Goal: Transaction & Acquisition: Purchase product/service

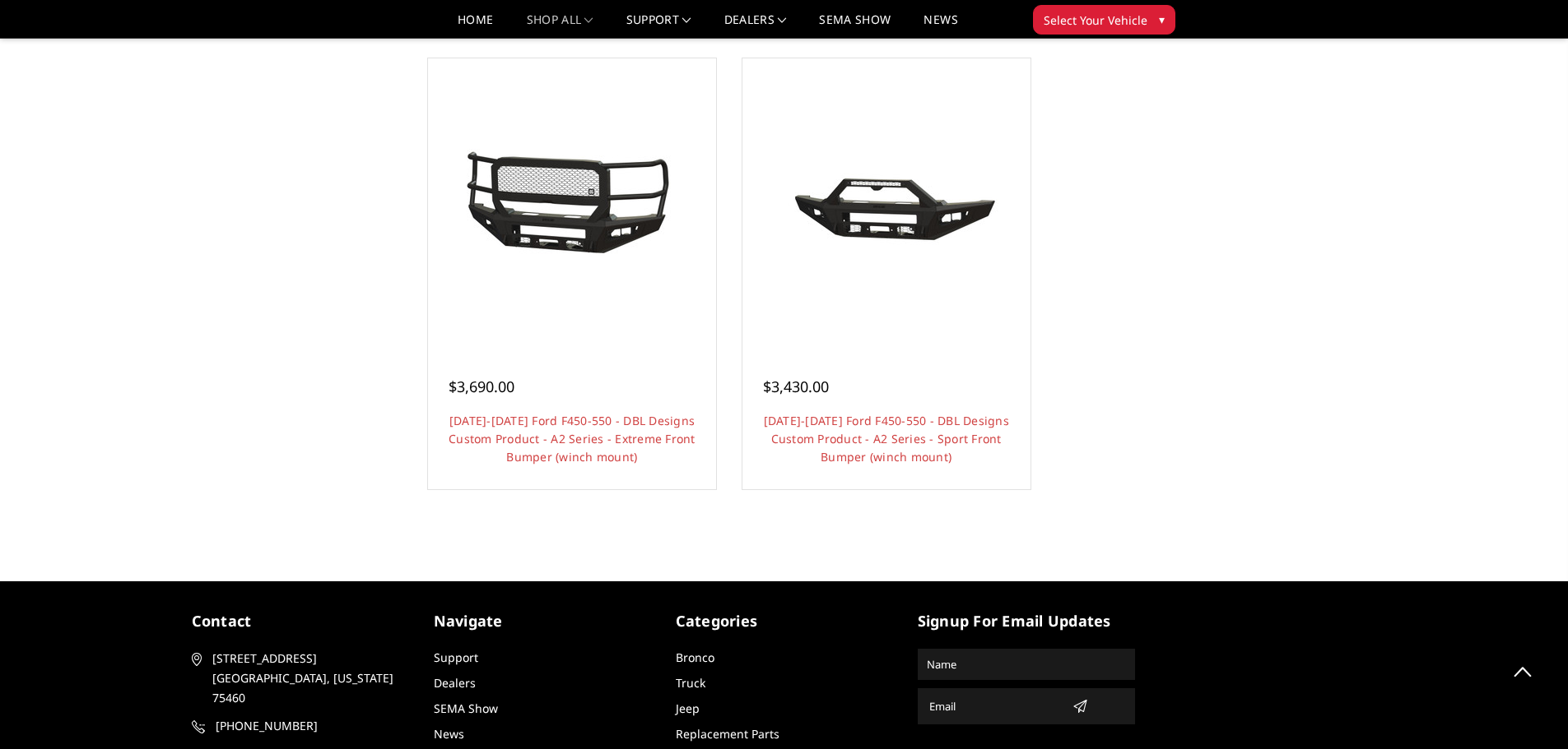
scroll to position [1640, 0]
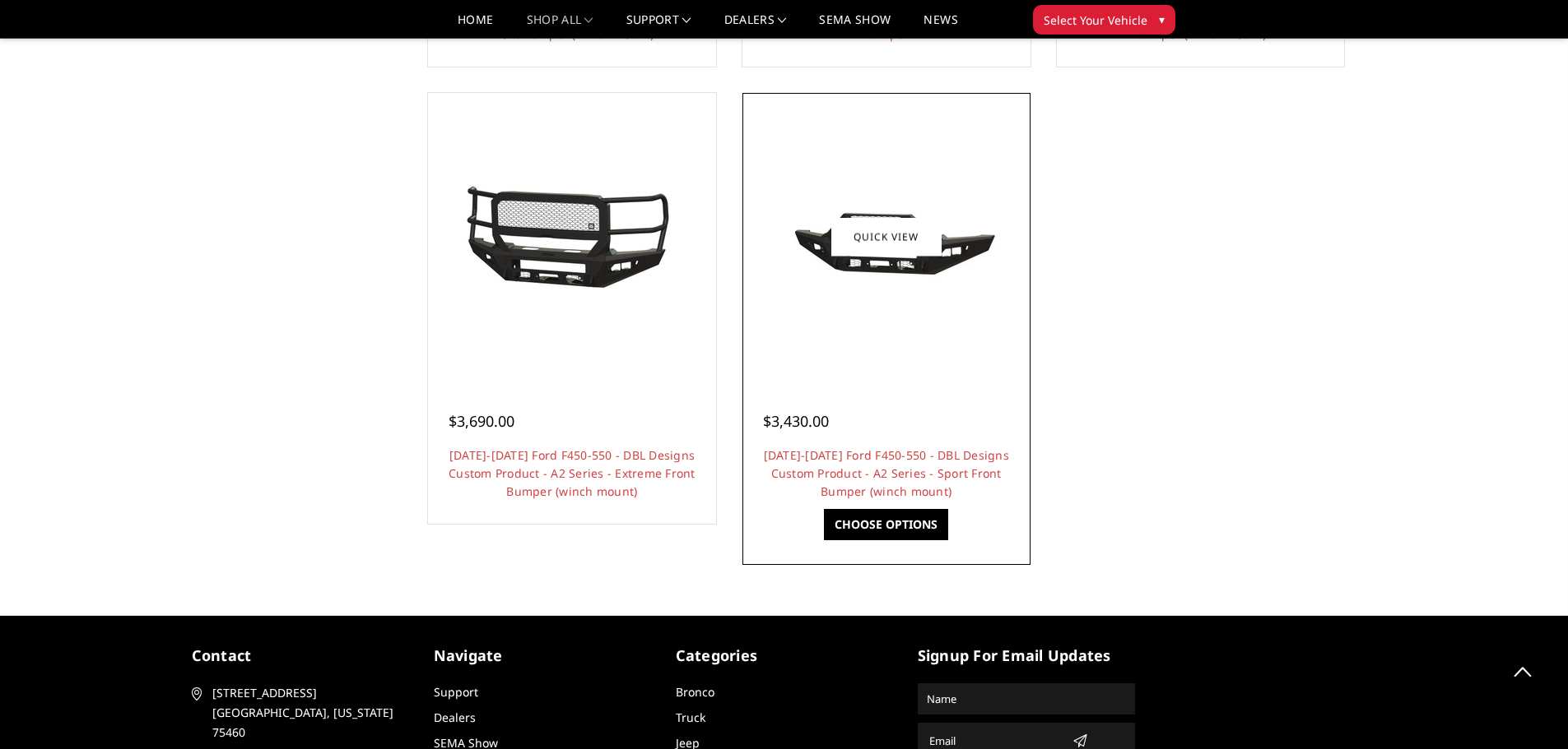
click at [850, 257] on img at bounding box center [886, 237] width 264 height 125
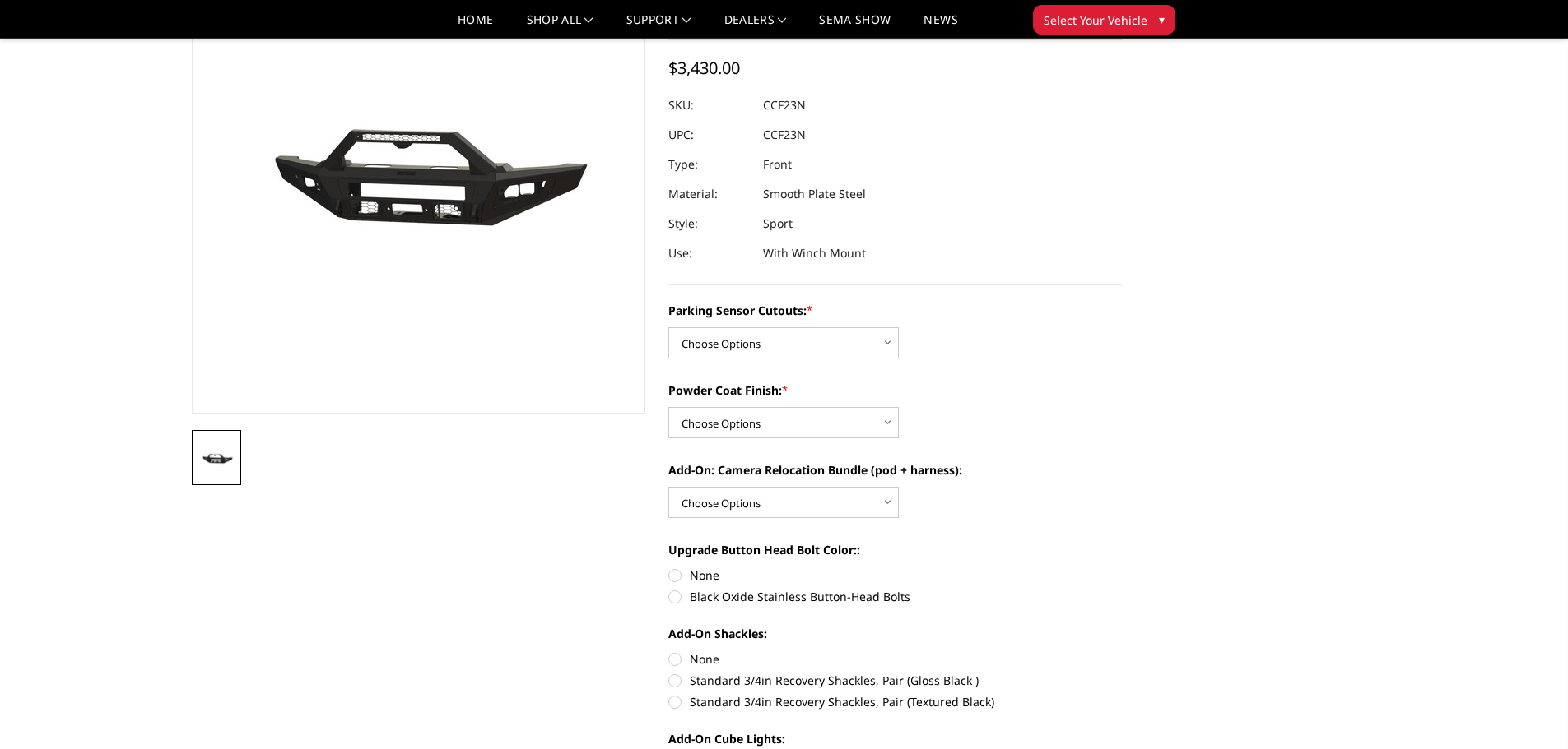
scroll to position [165, 0]
click at [881, 345] on select "Choose Options Yes - I have front parking sensors No - I do NOT have parking se…" at bounding box center [783, 341] width 230 height 32
click at [1046, 341] on div "Parking Sensor Cutouts: * Choose Options Yes - I have front parking sensors No …" at bounding box center [895, 328] width 454 height 57
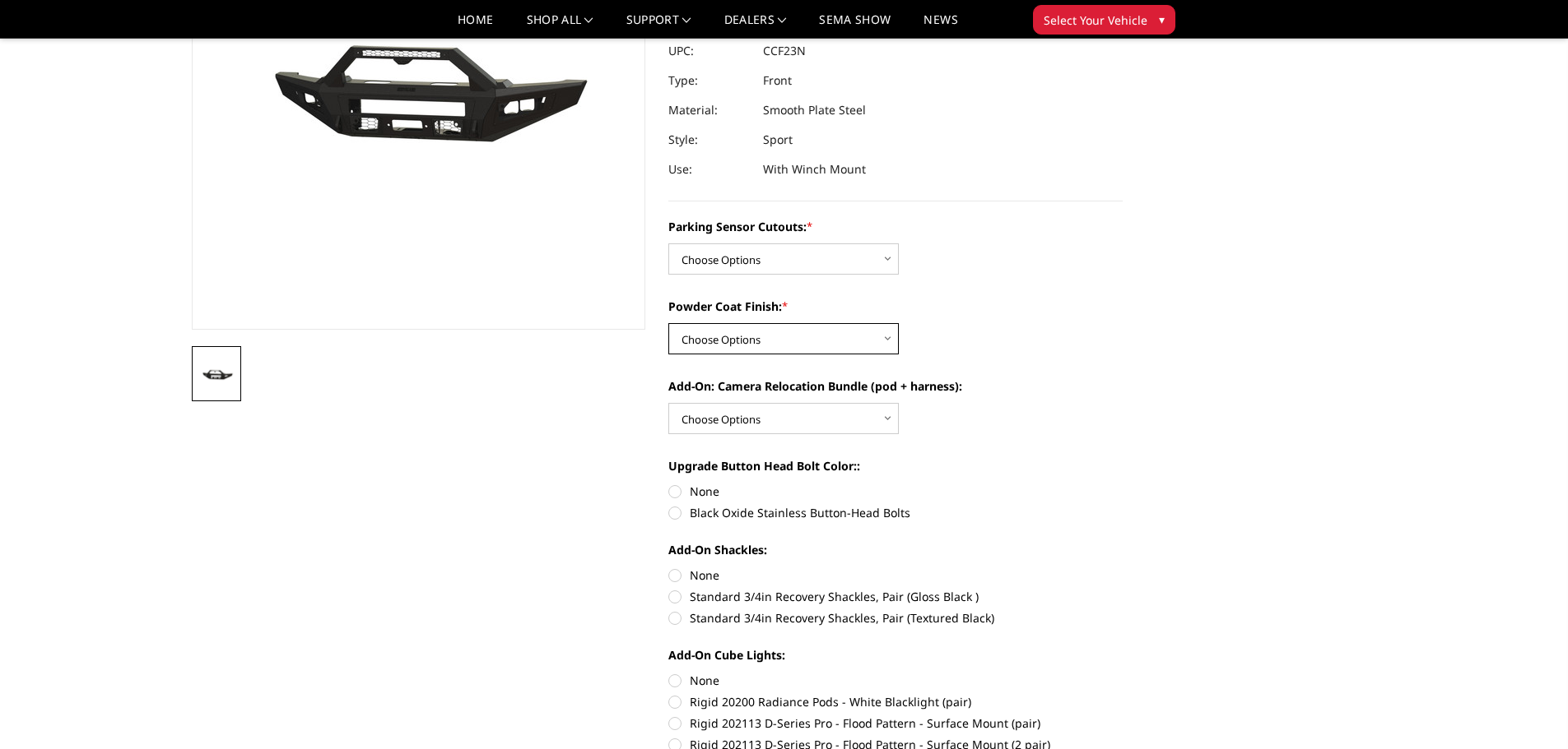
click at [888, 338] on select "Choose Options Bare metal (included) Texture Black Powder Coat" at bounding box center [783, 338] width 230 height 32
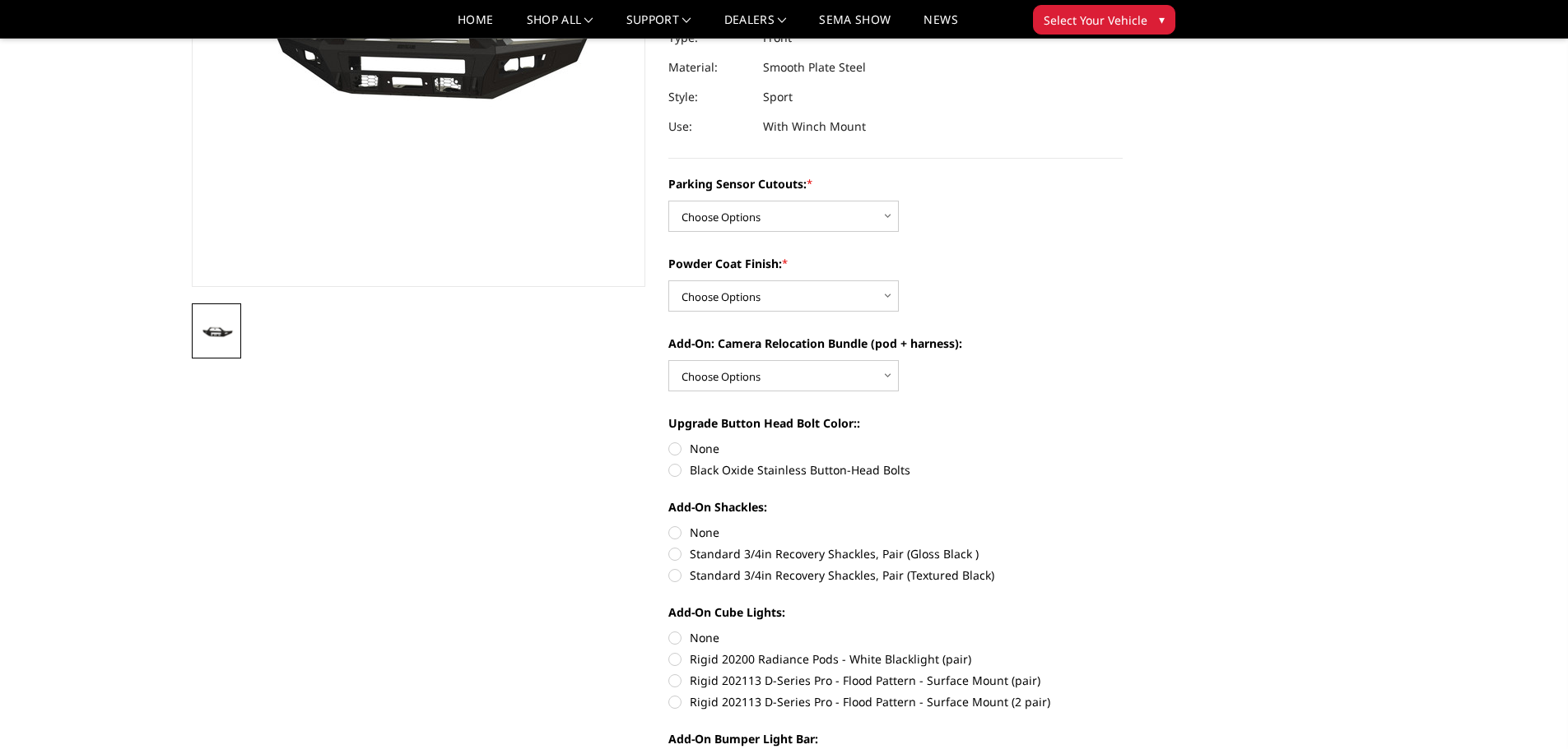
scroll to position [329, 0]
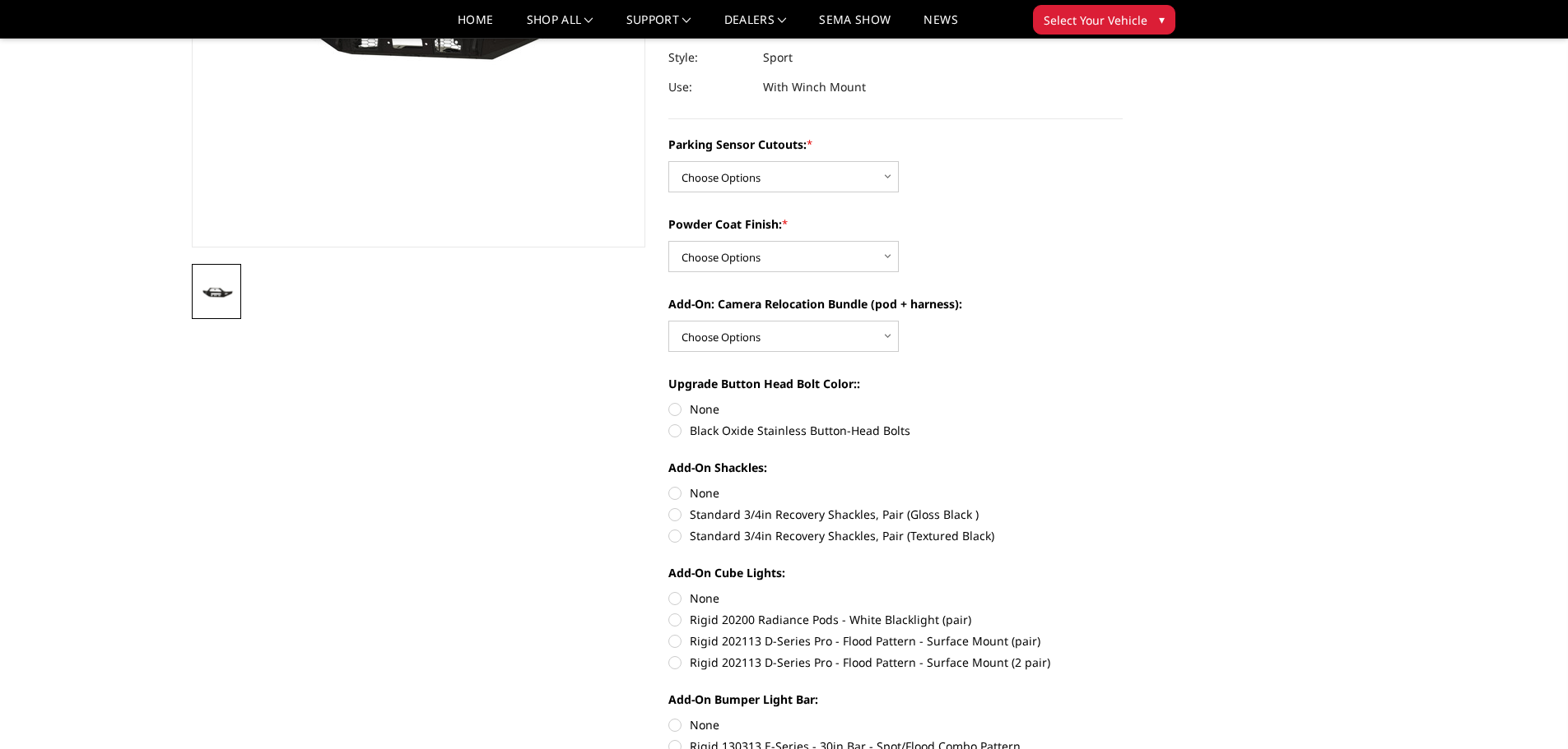
click at [891, 352] on div "Parking Sensor Cutouts: * Choose Options Yes - I have front parking sensors No …" at bounding box center [895, 635] width 454 height 998
click at [882, 341] on select "Choose Options WITH front camera relocation harness + pod mount WITHOUT front c…" at bounding box center [783, 336] width 230 height 32
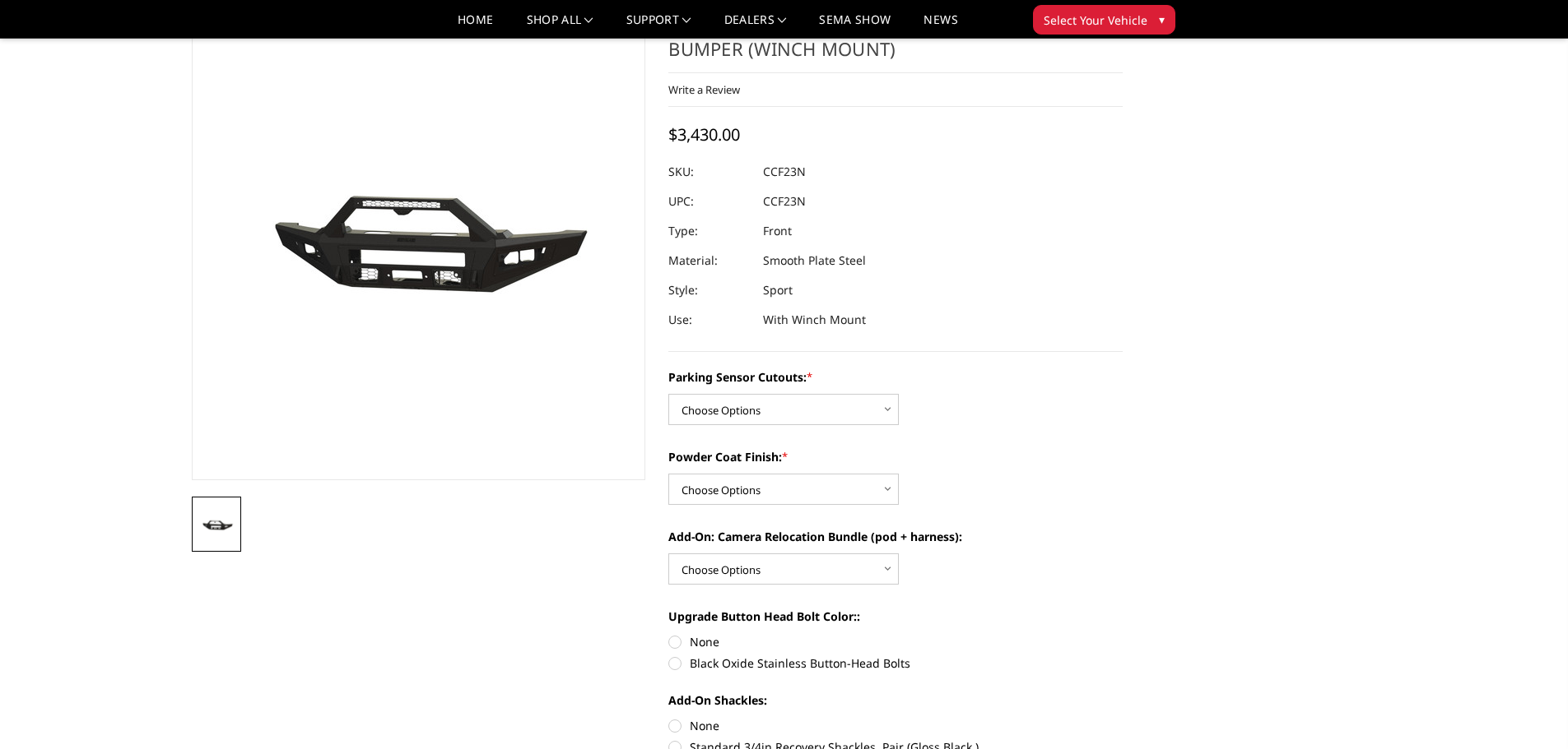
scroll to position [0, 0]
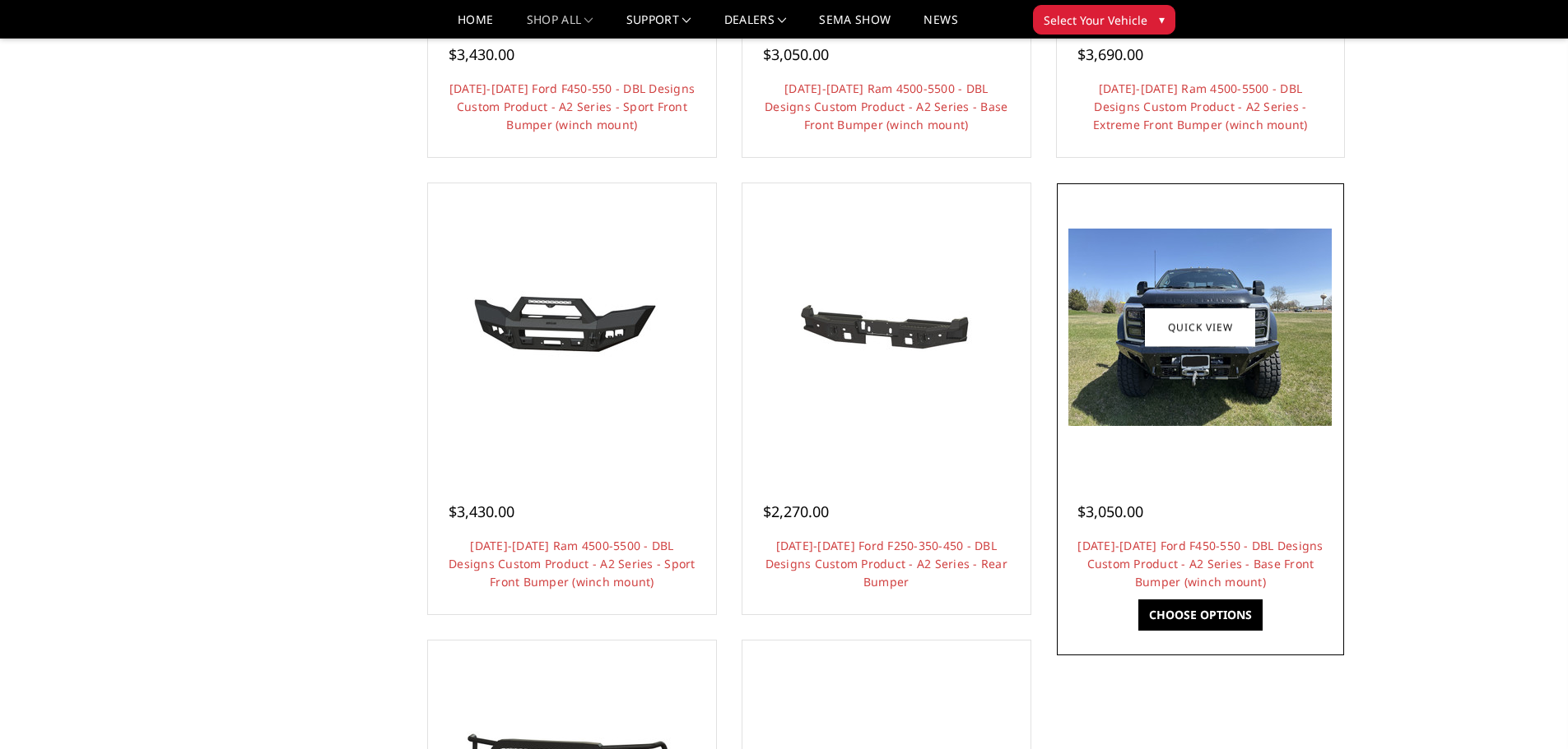
scroll to position [1146, 0]
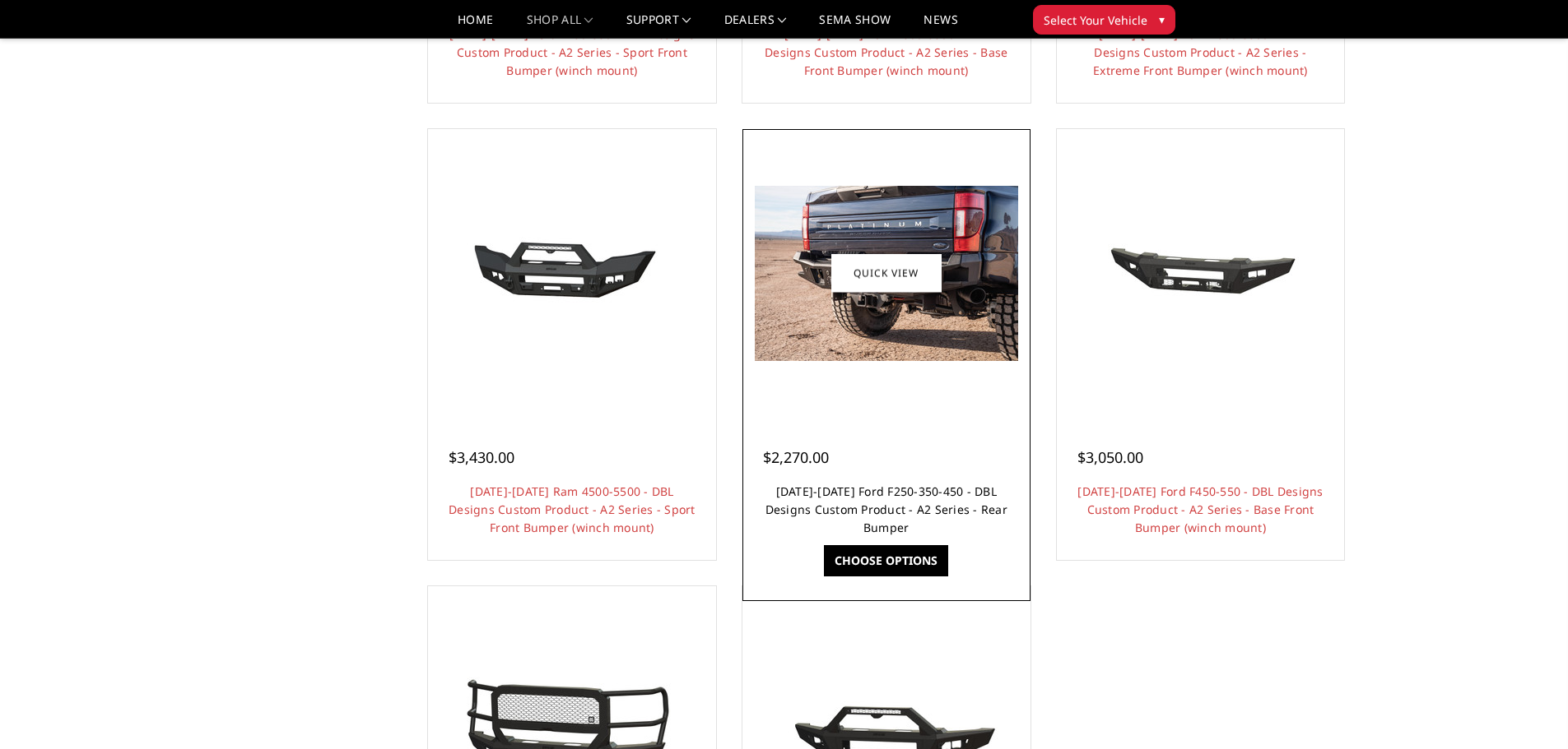
click at [922, 510] on link "[DATE]-[DATE] Ford F250-350-450 - DBL Designs Custom Product - A2 Series - Rear…" at bounding box center [887, 510] width 242 height 52
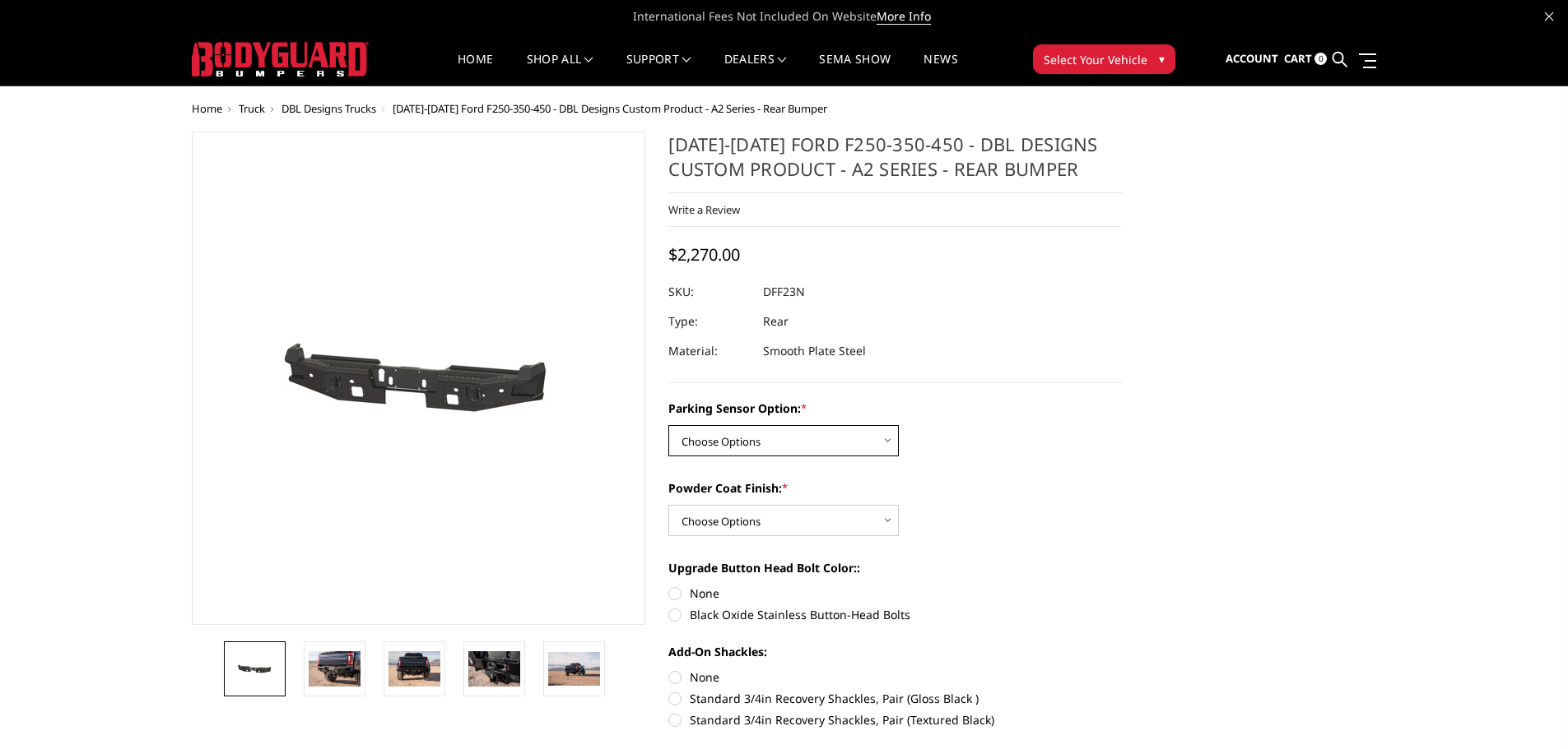
click at [870, 444] on select "Choose Options Yes - With sensor cutouts No - Without sensor cutouts" at bounding box center [783, 441] width 230 height 32
click at [1049, 411] on label "Parking Sensor Option: *" at bounding box center [895, 408] width 454 height 17
click at [899, 425] on select "Choose Options Yes - With sensor cutouts No - Without sensor cutouts" at bounding box center [783, 441] width 230 height 32
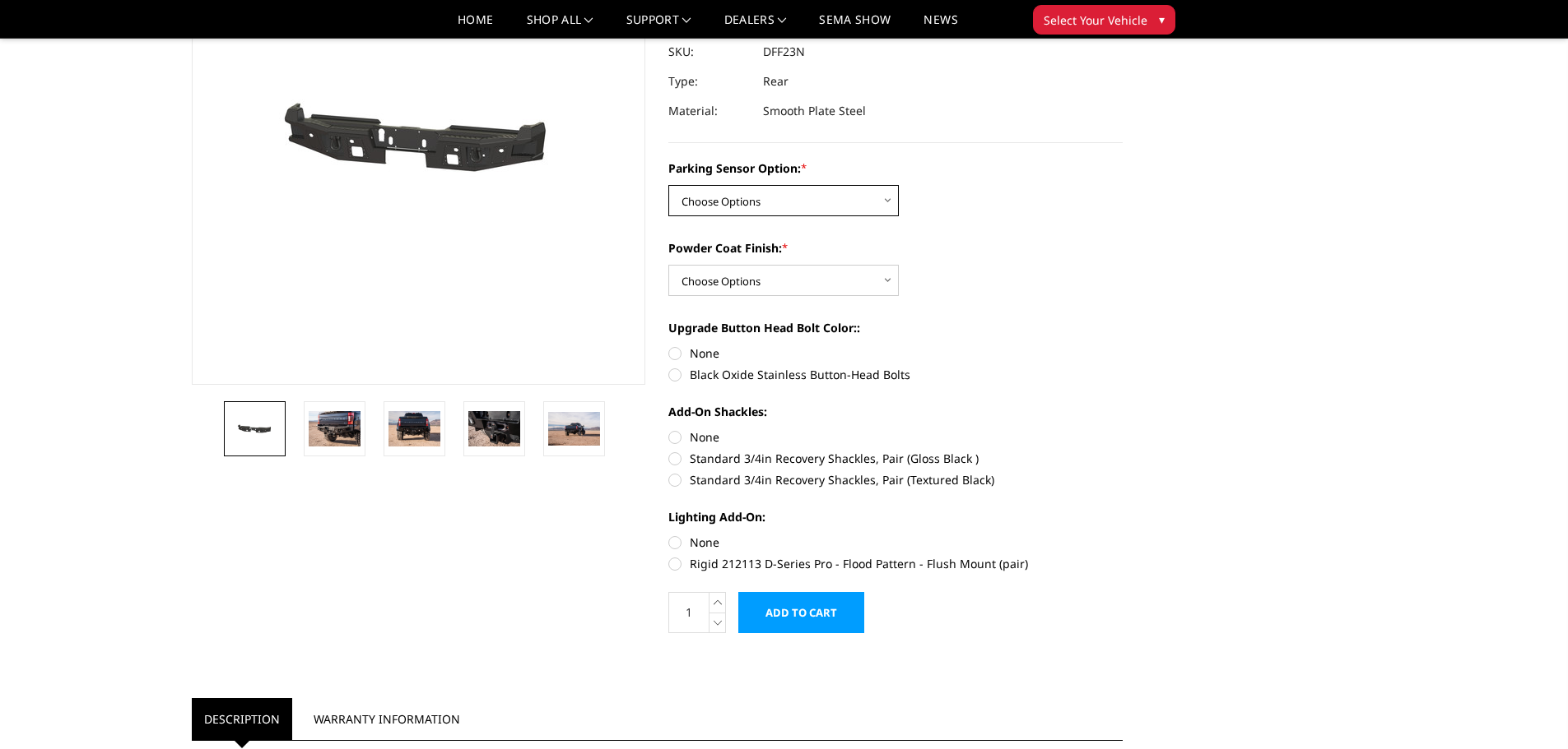
scroll to position [165, 0]
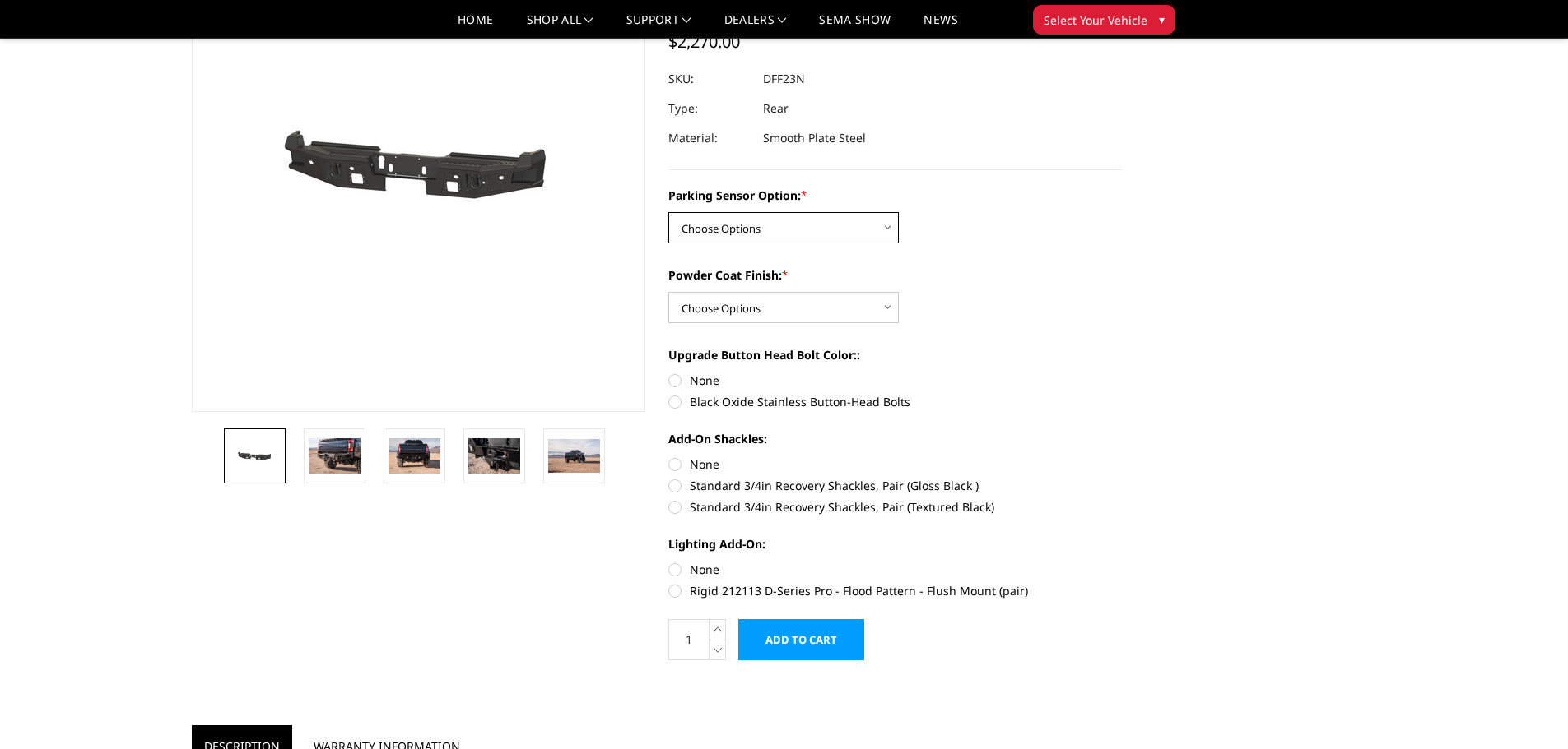
click at [839, 230] on select "Choose Options Yes - With sensor cutouts No - Without sensor cutouts" at bounding box center [783, 228] width 230 height 32
select select "565"
click at [668, 213] on select "Choose Options Yes - With sensor cutouts No - Without sensor cutouts" at bounding box center [783, 228] width 230 height 32
click at [787, 307] on select "Choose Options Bare metal (included) Texture black powder coat" at bounding box center [783, 307] width 230 height 32
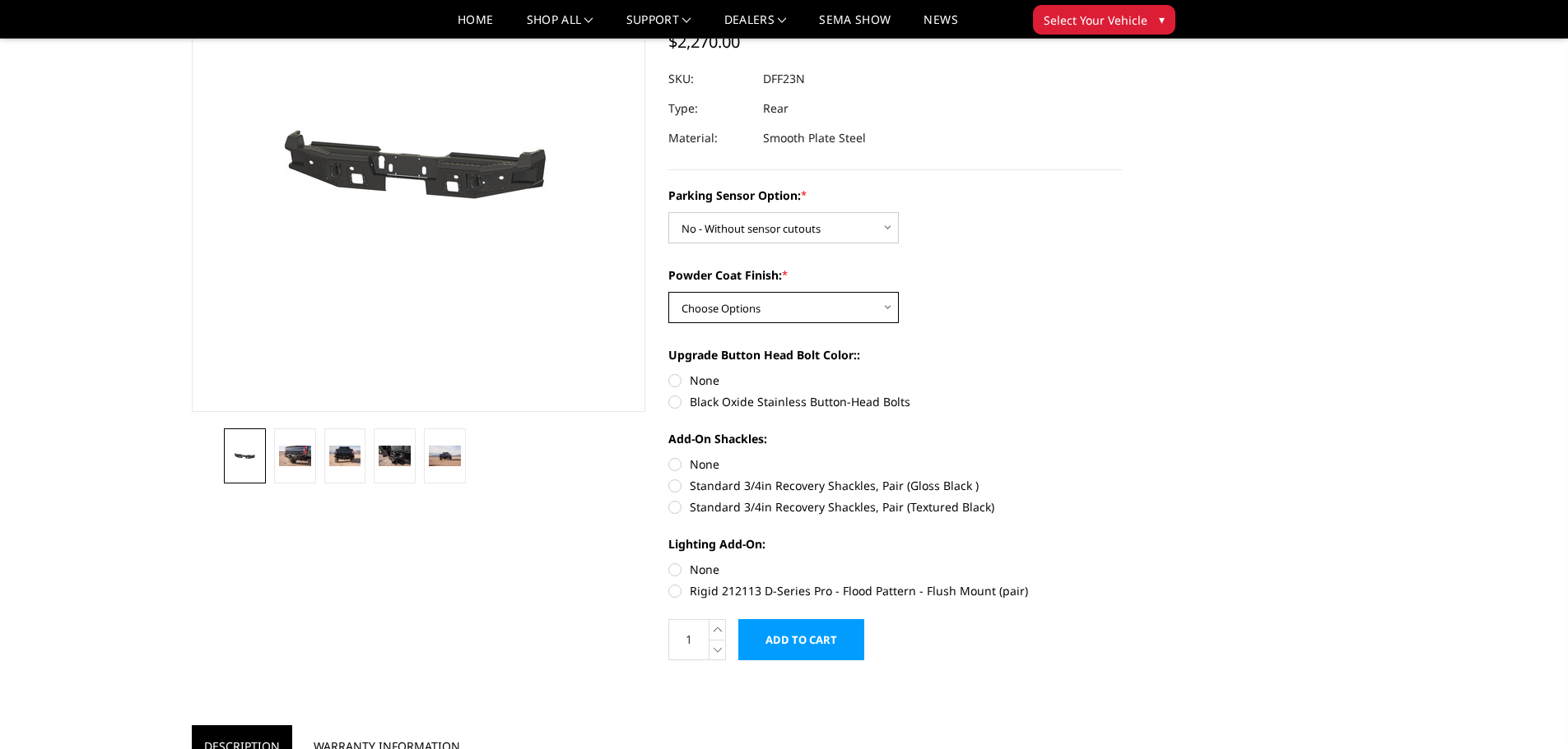
select select "549"
click at [668, 292] on select "Choose Options Bare metal (included) Texture black powder coat" at bounding box center [783, 307] width 230 height 32
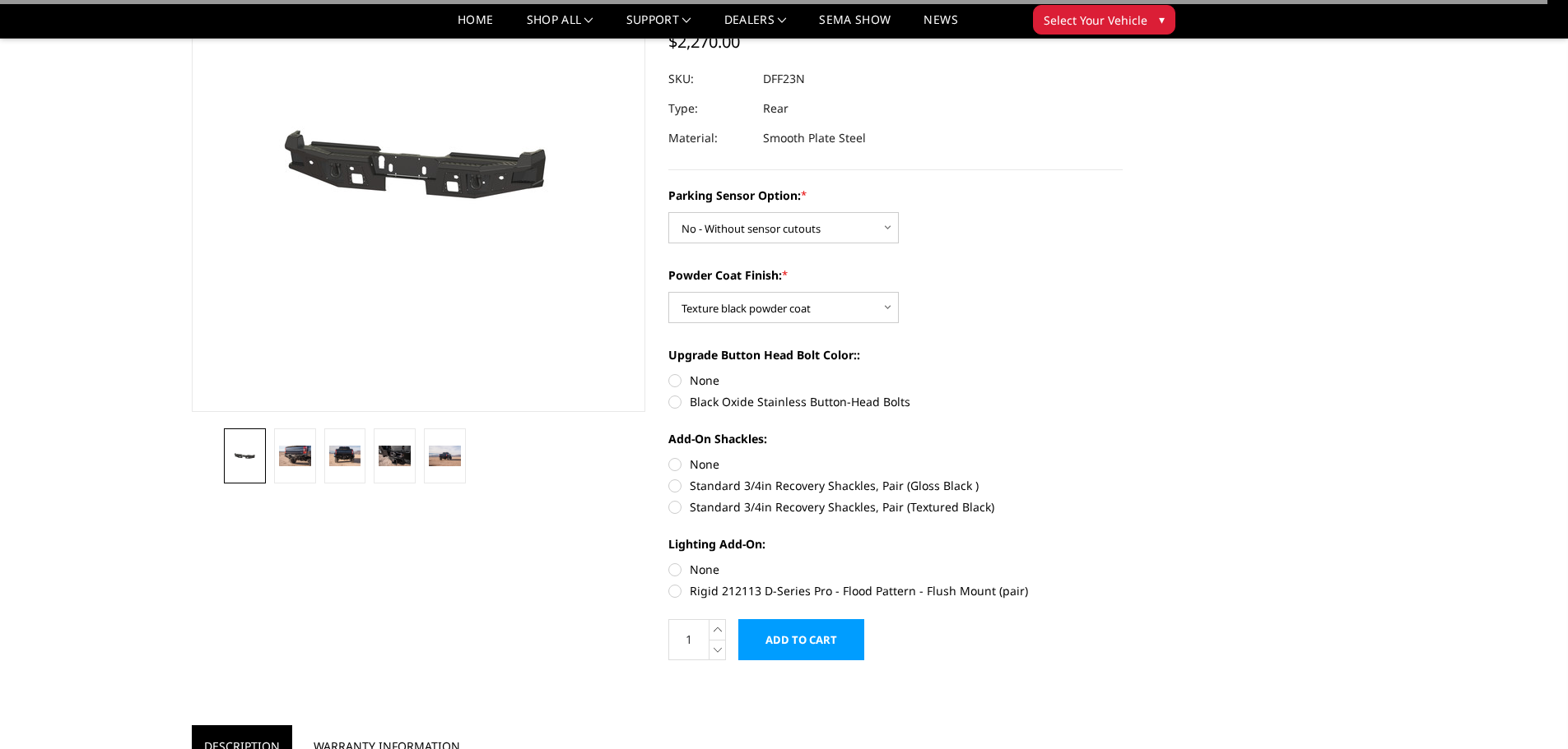
click at [730, 399] on label "Black Oxide Stainless Button-Head Bolts" at bounding box center [895, 401] width 454 height 17
click at [1122, 373] on input "Black Oxide Stainless Button-Head Bolts" at bounding box center [1122, 372] width 1 height 1
radio input "true"
click at [723, 504] on label "Standard 3/4in Recovery Shackles, Pair (Textured Black)" at bounding box center [895, 507] width 454 height 17
click at [1122, 478] on input "Standard 3/4in Recovery Shackles, Pair (Textured Black)" at bounding box center [1122, 477] width 1 height 1
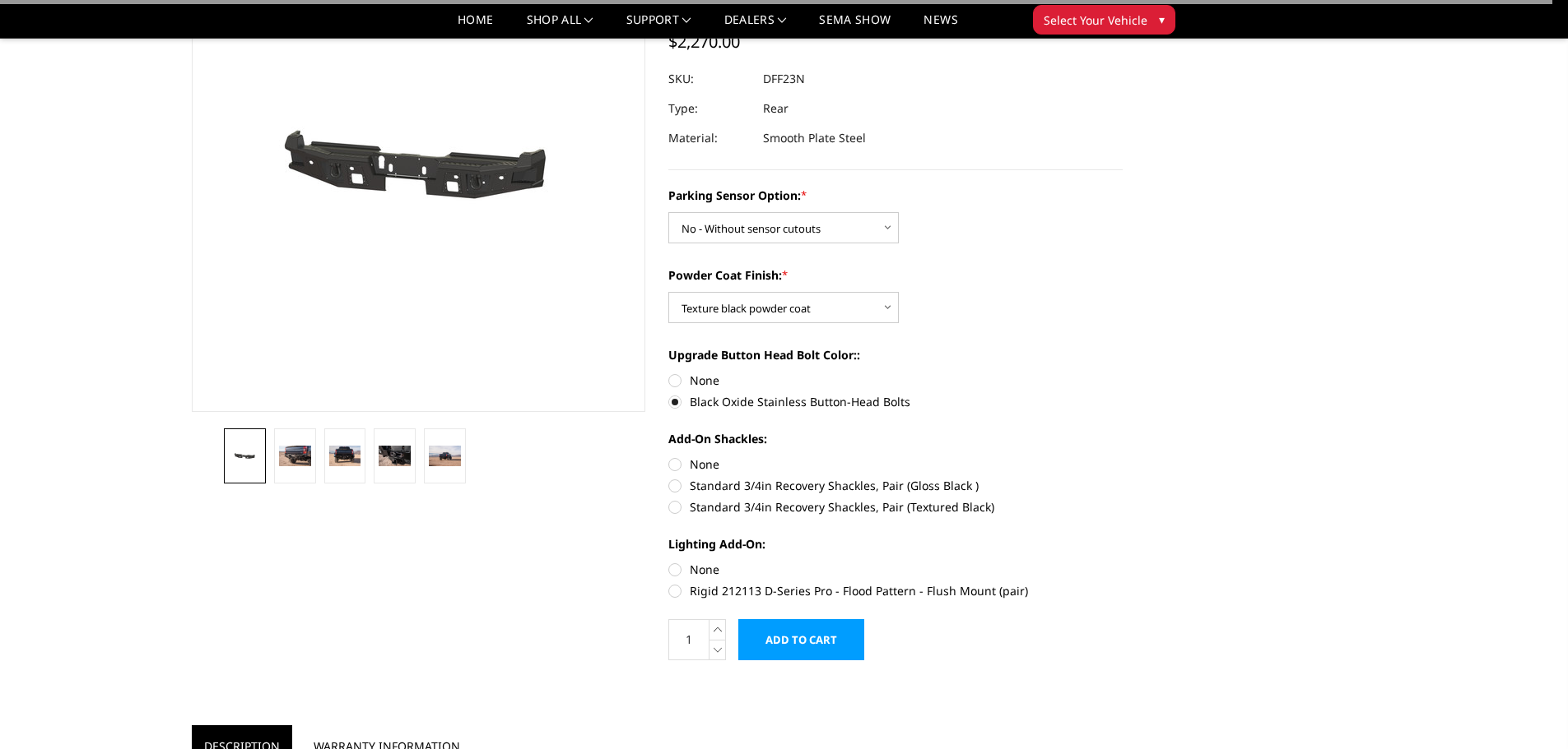
radio input "true"
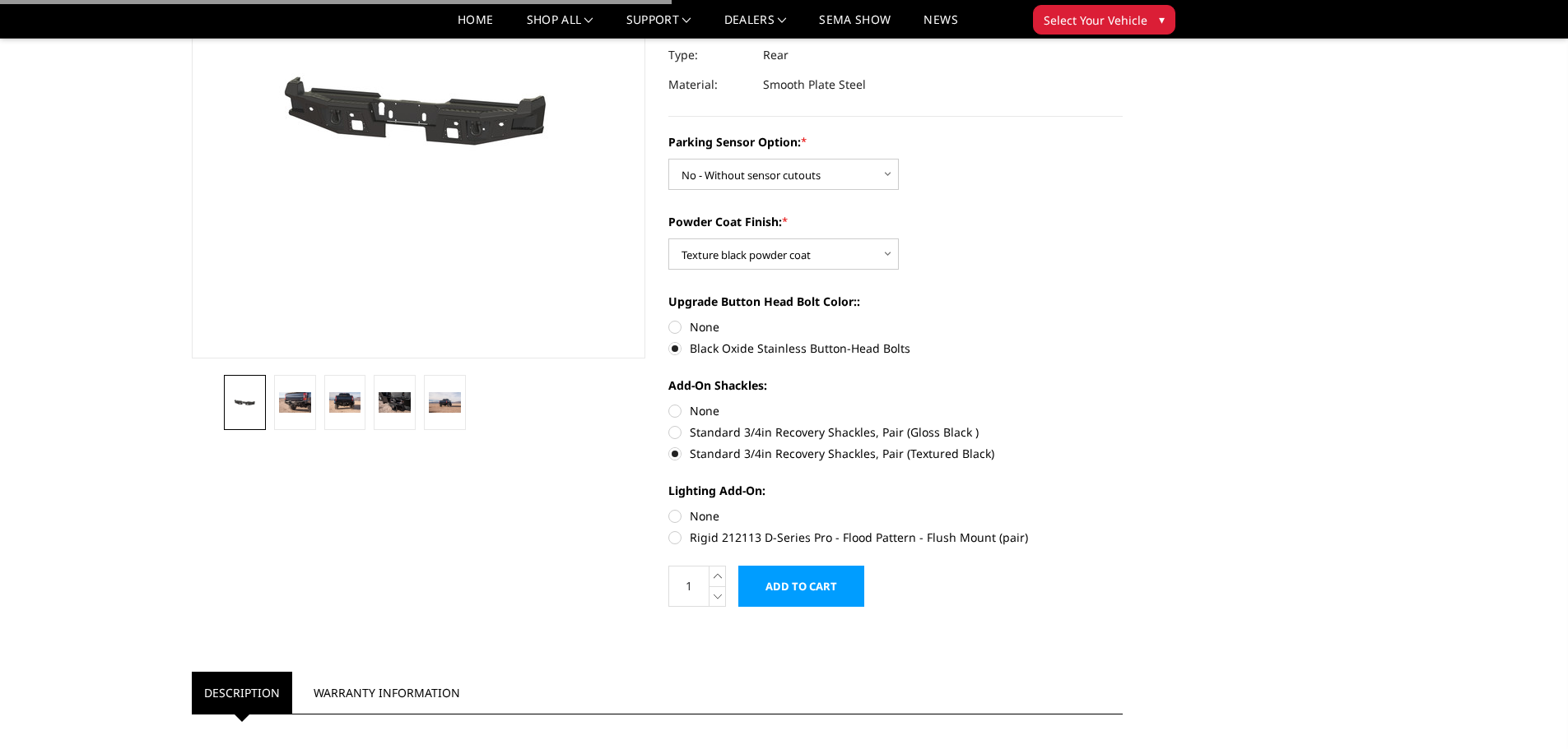
scroll to position [247, 0]
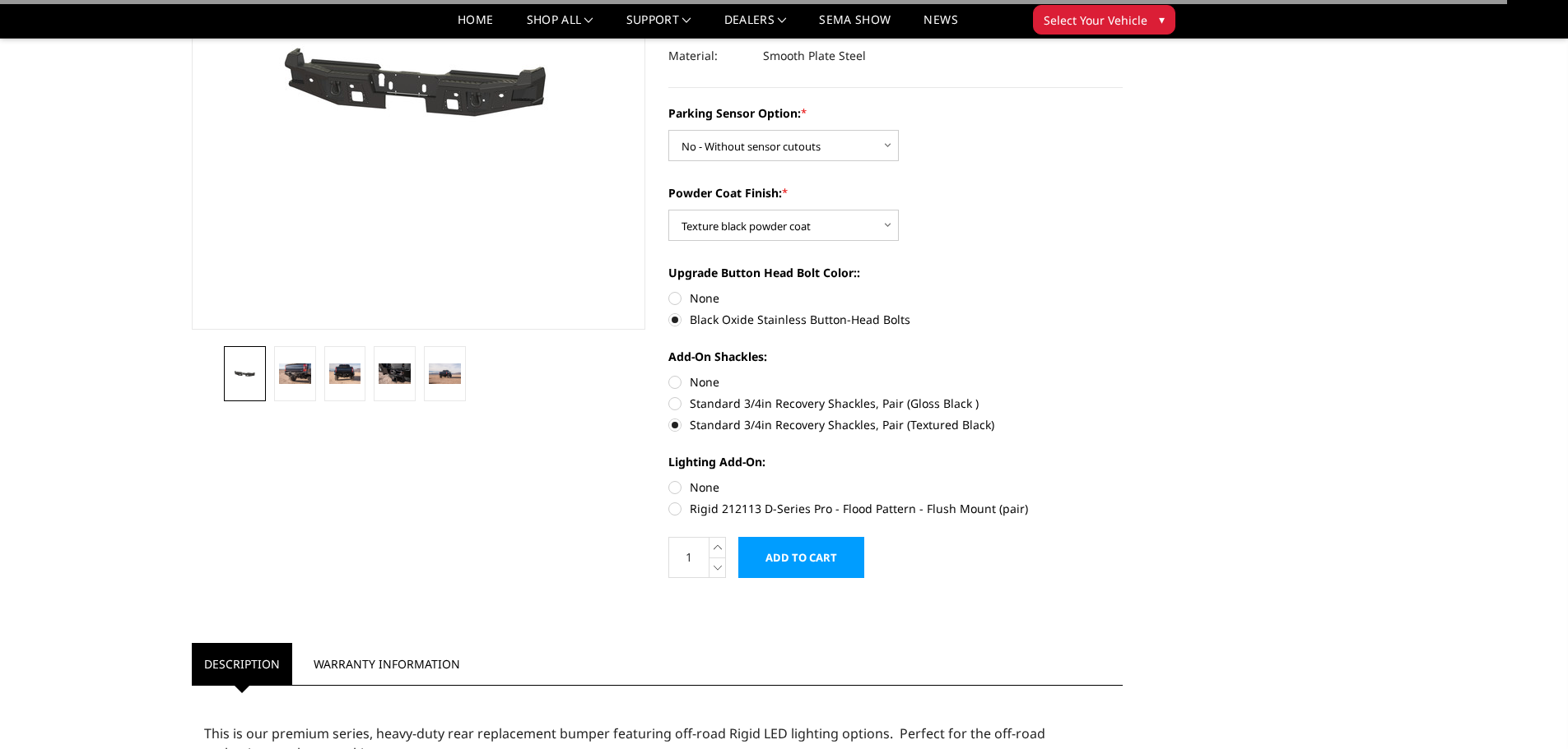
click at [749, 515] on label "Rigid 212113 D-Series Pro - Flood Pattern - Flush Mount (pair)" at bounding box center [895, 509] width 454 height 17
click at [1122, 480] on input "Rigid 212113 D-Series Pro - Flood Pattern - Flush Mount (pair)" at bounding box center [1122, 479] width 1 height 1
radio input "true"
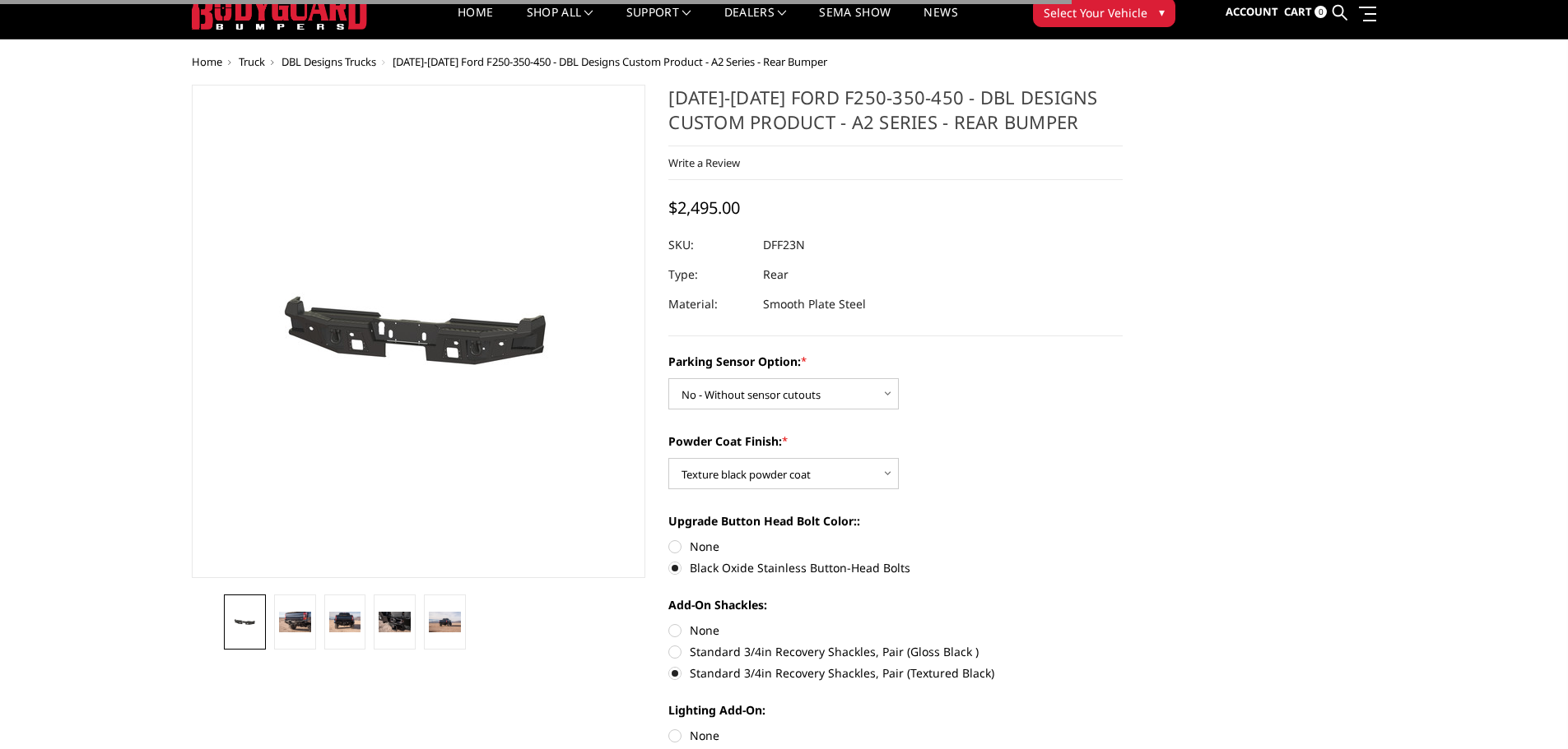
scroll to position [0, 0]
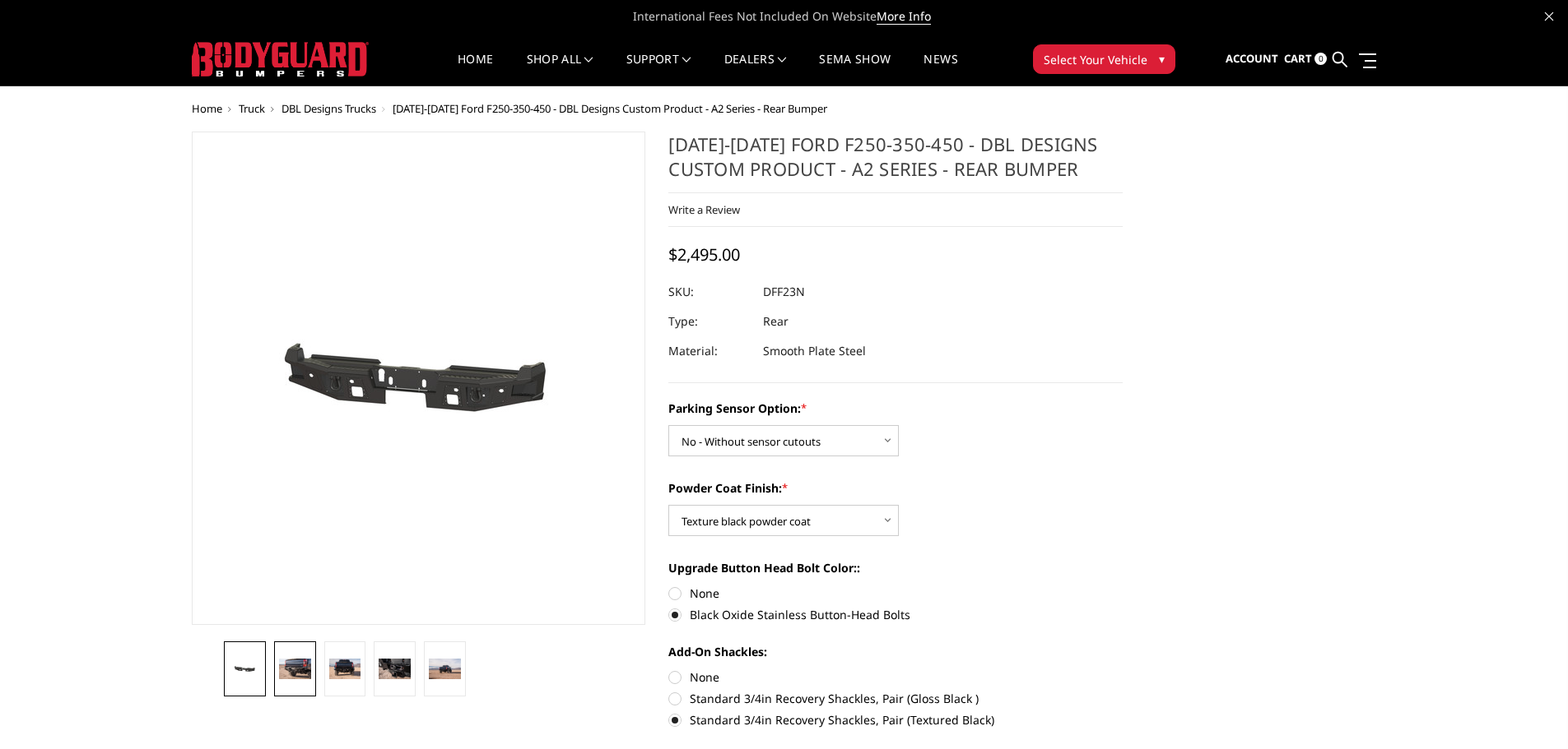
click at [288, 670] on img at bounding box center [294, 670] width 32 height 21
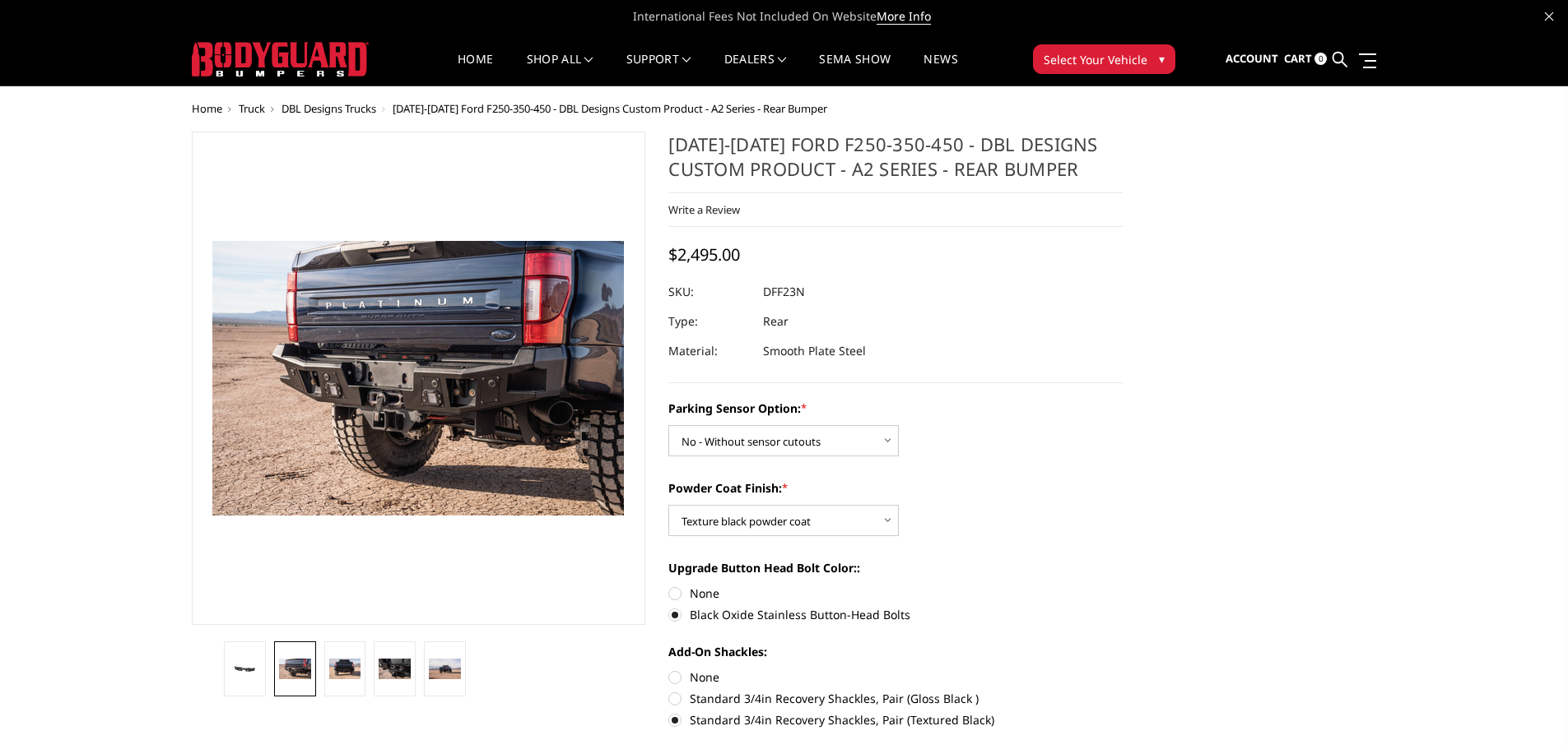
drag, startPoint x: 1398, startPoint y: 416, endPoint x: 1386, endPoint y: 418, distance: 12.2
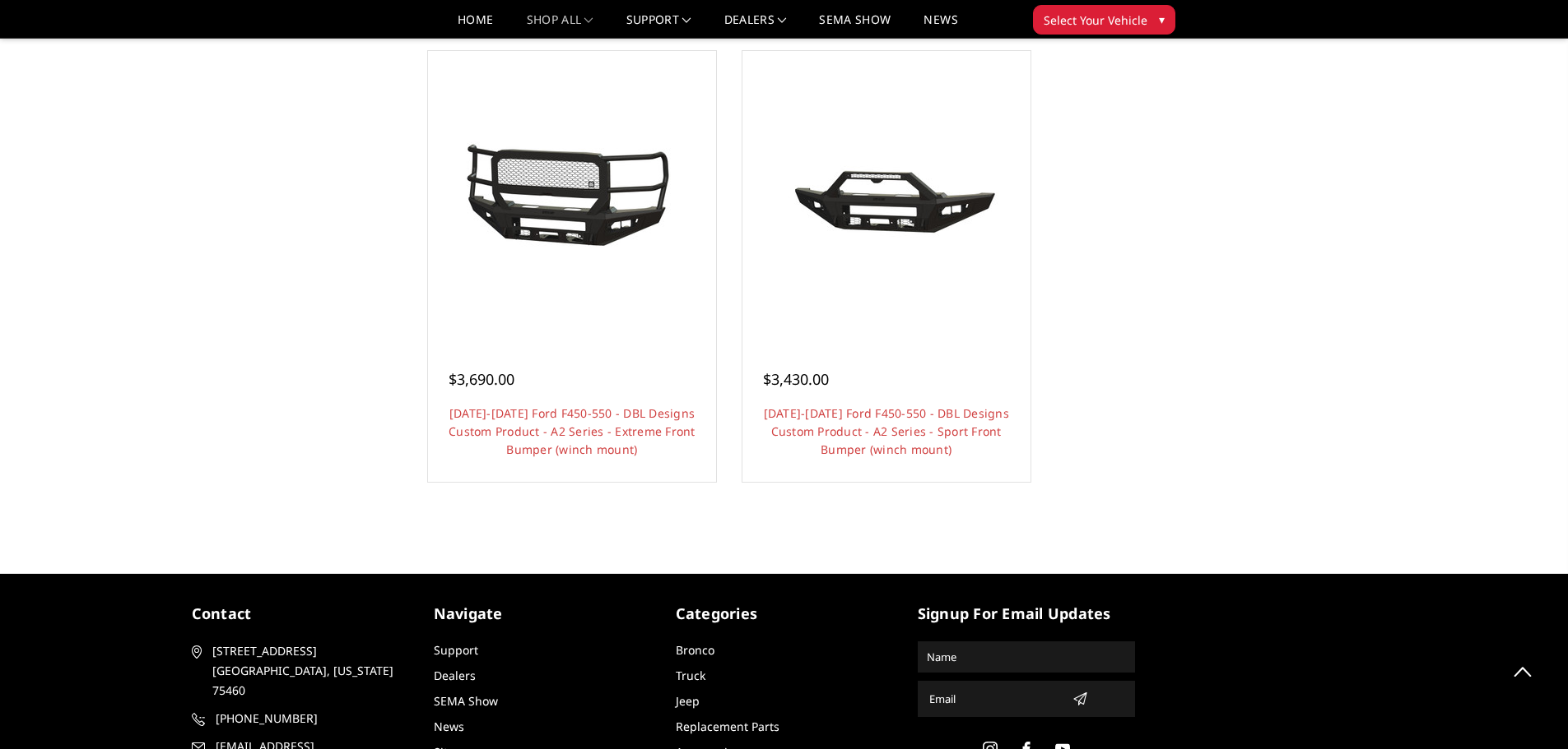
scroll to position [1557, 0]
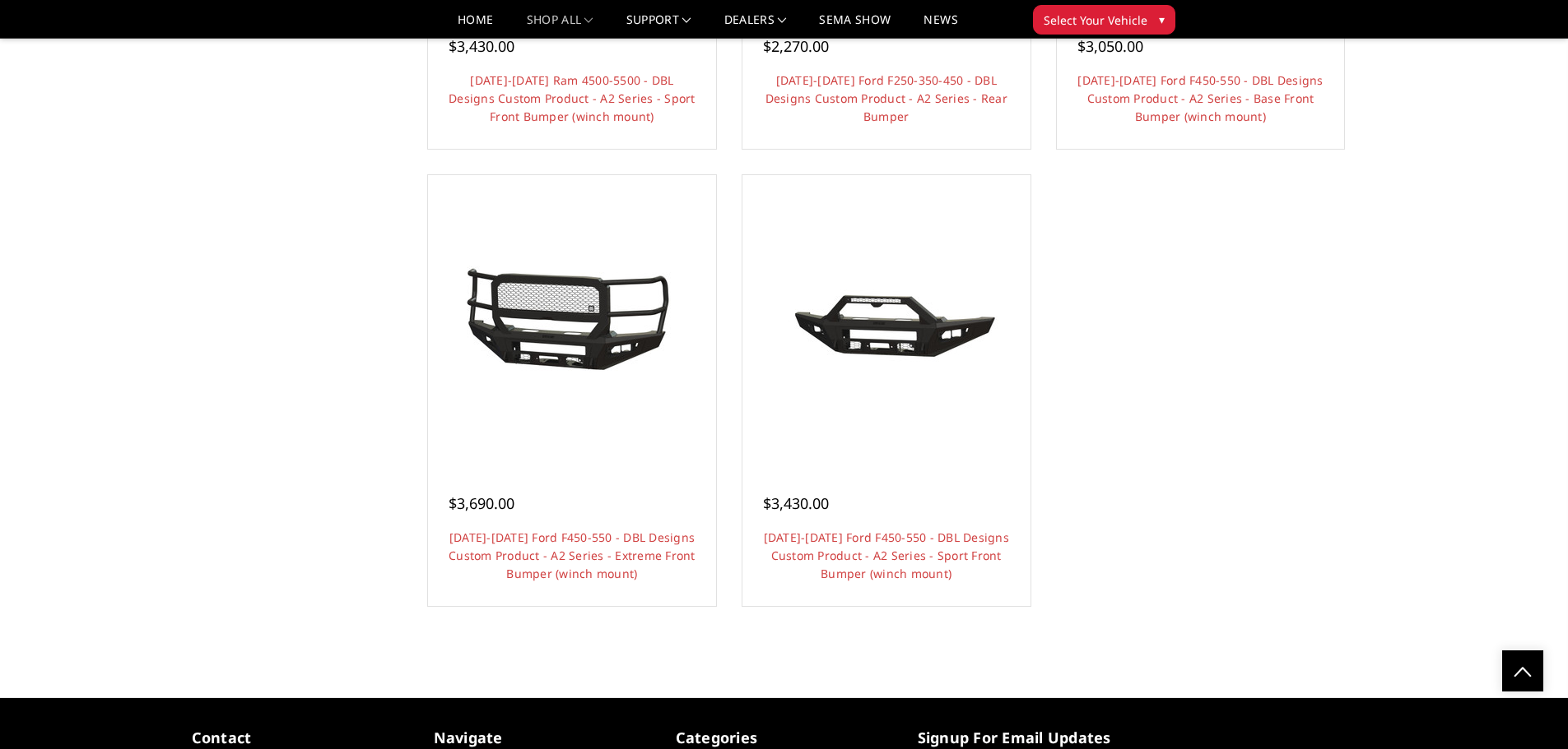
drag, startPoint x: 1480, startPoint y: 439, endPoint x: 1484, endPoint y: 428, distance: 11.7
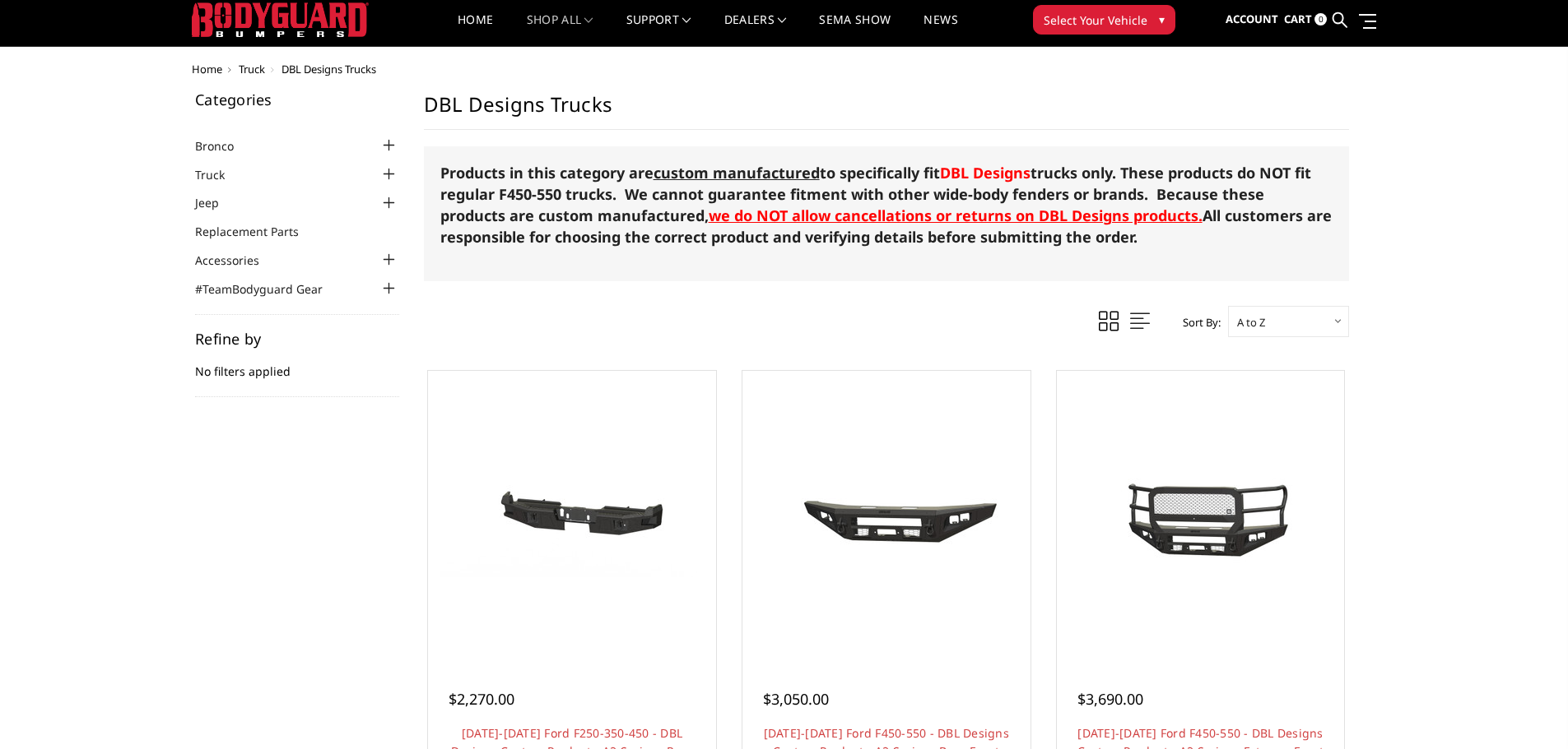
scroll to position [0, 0]
